Goal: Task Accomplishment & Management: Manage account settings

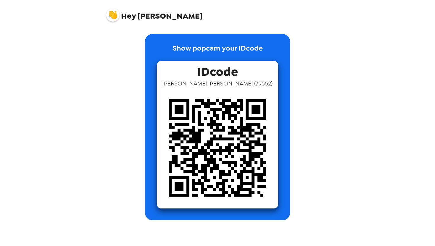
click at [115, 13] on img at bounding box center [112, 14] width 13 height 13
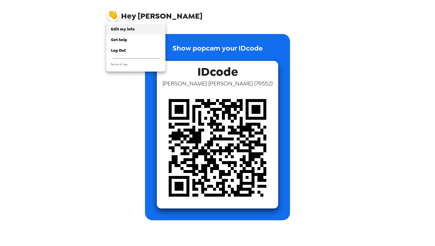
click at [123, 29] on span "Edit my info" at bounding box center [123, 29] width 24 height 5
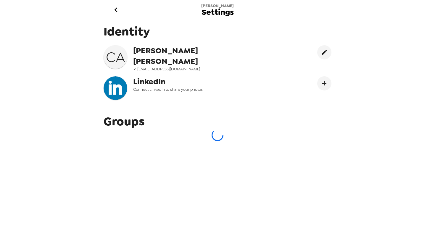
click at [114, 10] on icon "go back" at bounding box center [115, 9] width 9 height 9
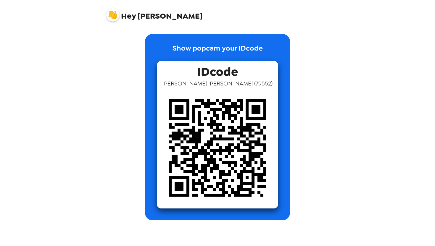
click at [136, 14] on span "Hey Cristian" at bounding box center [154, 12] width 96 height 15
